Goal: Browse casually: Explore the website without a specific task or goal

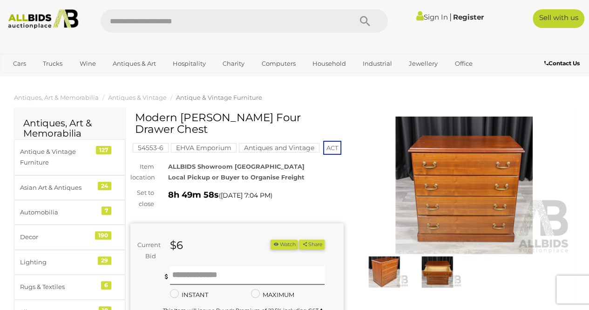
click at [445, 199] on img at bounding box center [463, 184] width 213 height 137
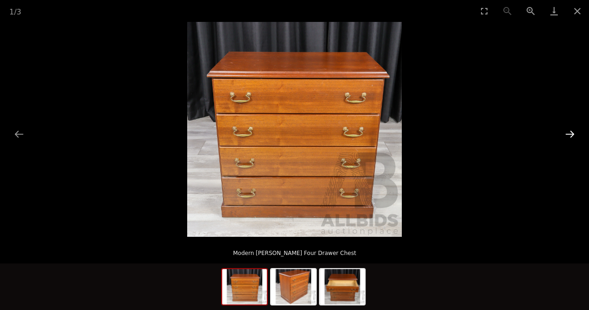
click at [572, 132] on button "Next slide" at bounding box center [570, 134] width 20 height 18
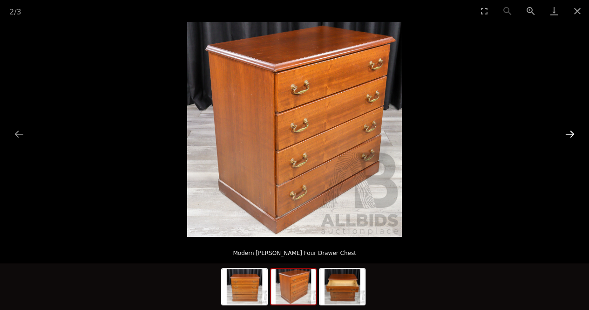
click at [572, 132] on button "Next slide" at bounding box center [570, 134] width 20 height 18
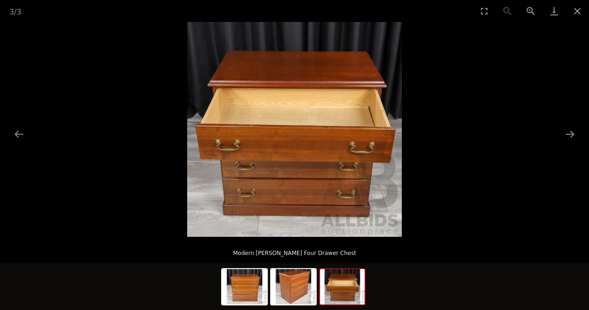
click at [364, 111] on img at bounding box center [294, 129] width 215 height 215
click at [572, 5] on button "Close gallery" at bounding box center [576, 11] width 23 height 22
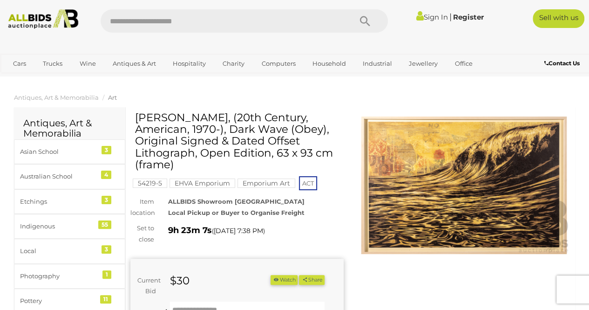
click at [495, 232] on img at bounding box center [463, 184] width 213 height 137
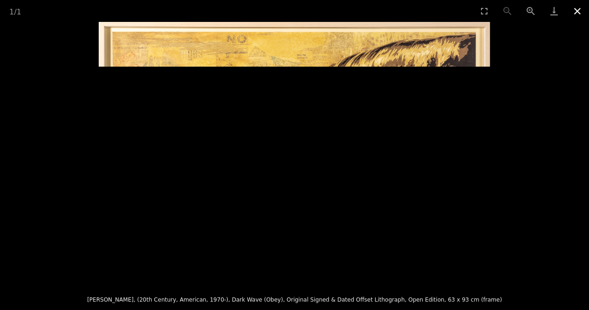
click at [576, 11] on button "Close gallery" at bounding box center [576, 11] width 23 height 22
